Goal: Find specific page/section

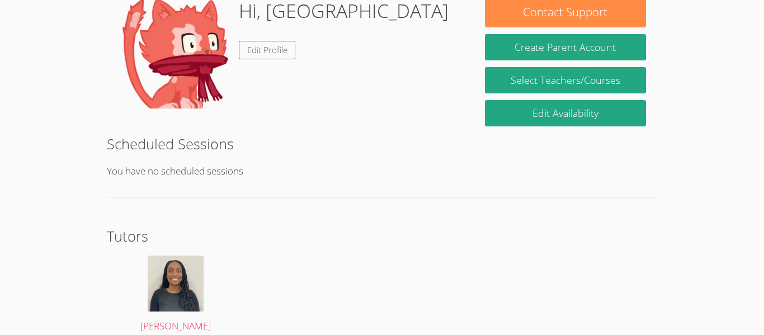
scroll to position [119, 0]
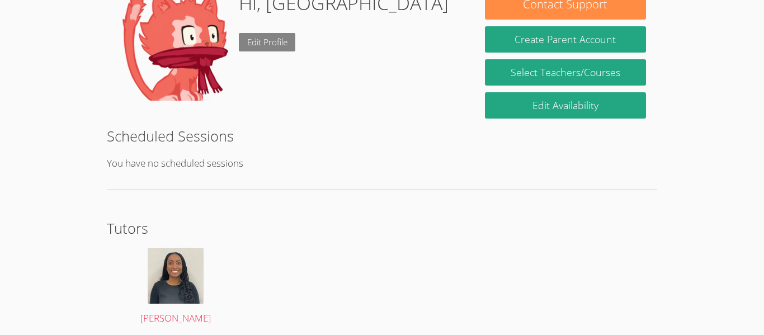
click at [272, 33] on link "Edit Profile" at bounding box center [267, 42] width 57 height 18
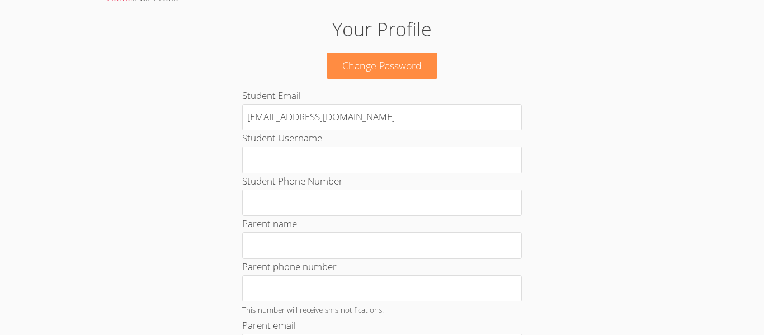
scroll to position [50, 0]
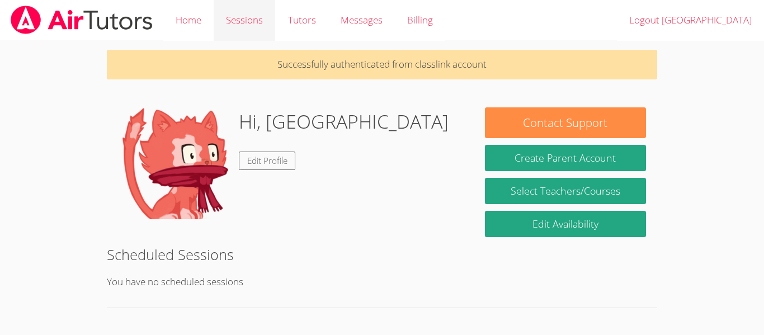
click at [248, 19] on link "Sessions" at bounding box center [245, 20] width 62 height 41
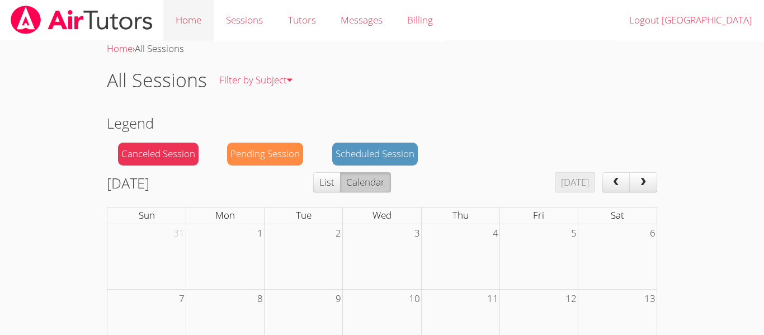
click at [196, 21] on link "Home" at bounding box center [188, 20] width 50 height 41
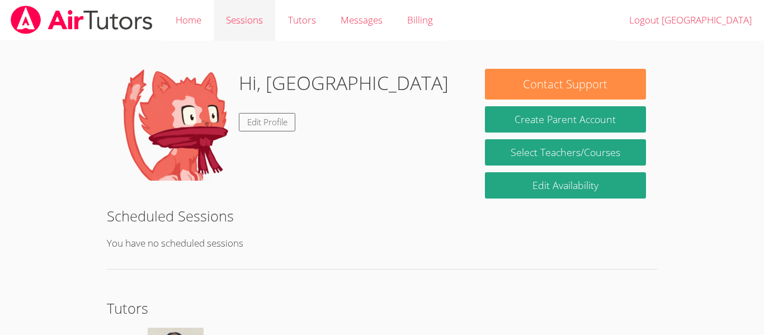
click at [255, 22] on link "Sessions" at bounding box center [245, 20] width 62 height 41
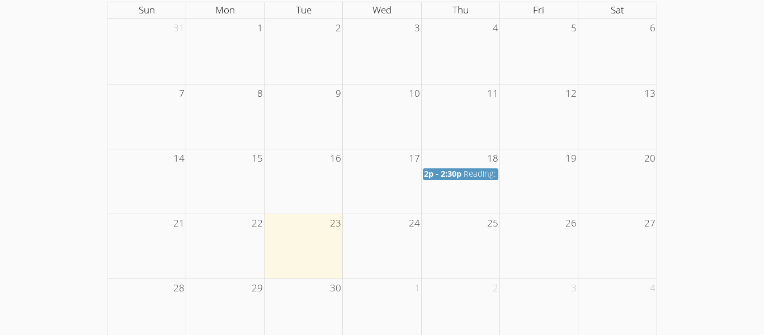
scroll to position [208, 0]
click at [382, 37] on td at bounding box center [382, 49] width 78 height 65
click at [411, 119] on td at bounding box center [382, 114] width 78 height 65
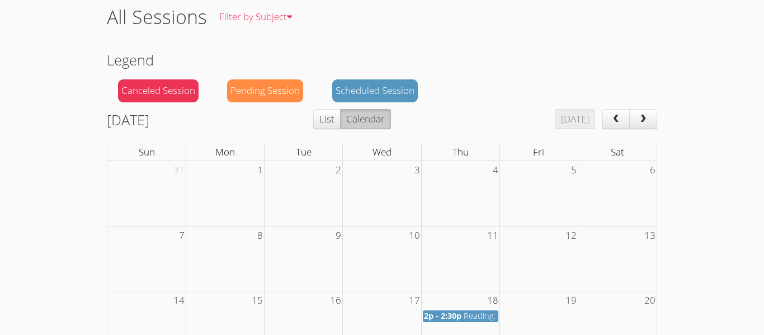
scroll to position [63, 0]
click at [257, 18] on link "Filter by Subject" at bounding box center [256, 17] width 98 height 41
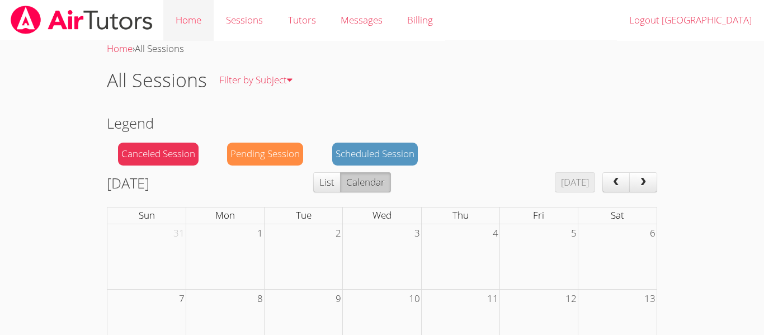
click at [199, 18] on link "Home" at bounding box center [188, 20] width 50 height 41
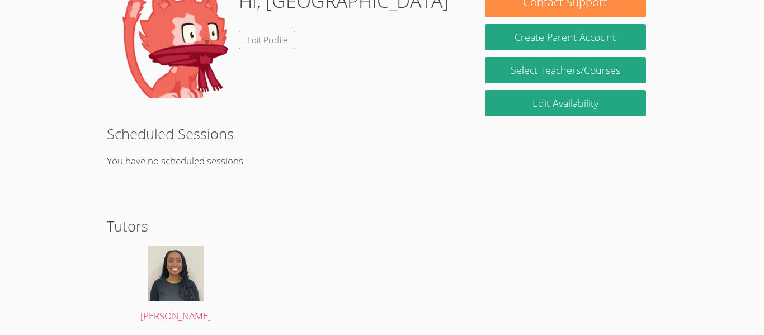
scroll to position [123, 0]
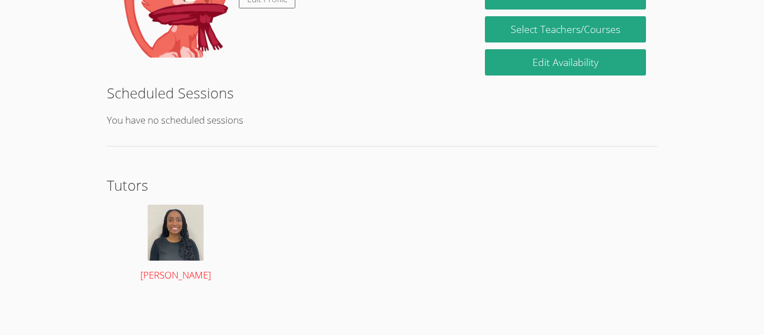
click at [190, 219] on img at bounding box center [176, 233] width 56 height 56
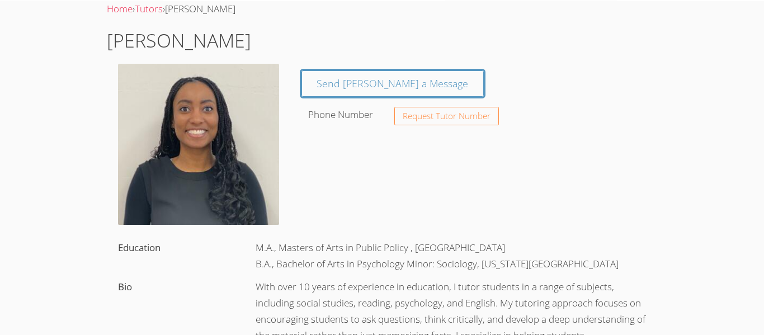
scroll to position [39, 0]
